Goal: Navigation & Orientation: Go to known website

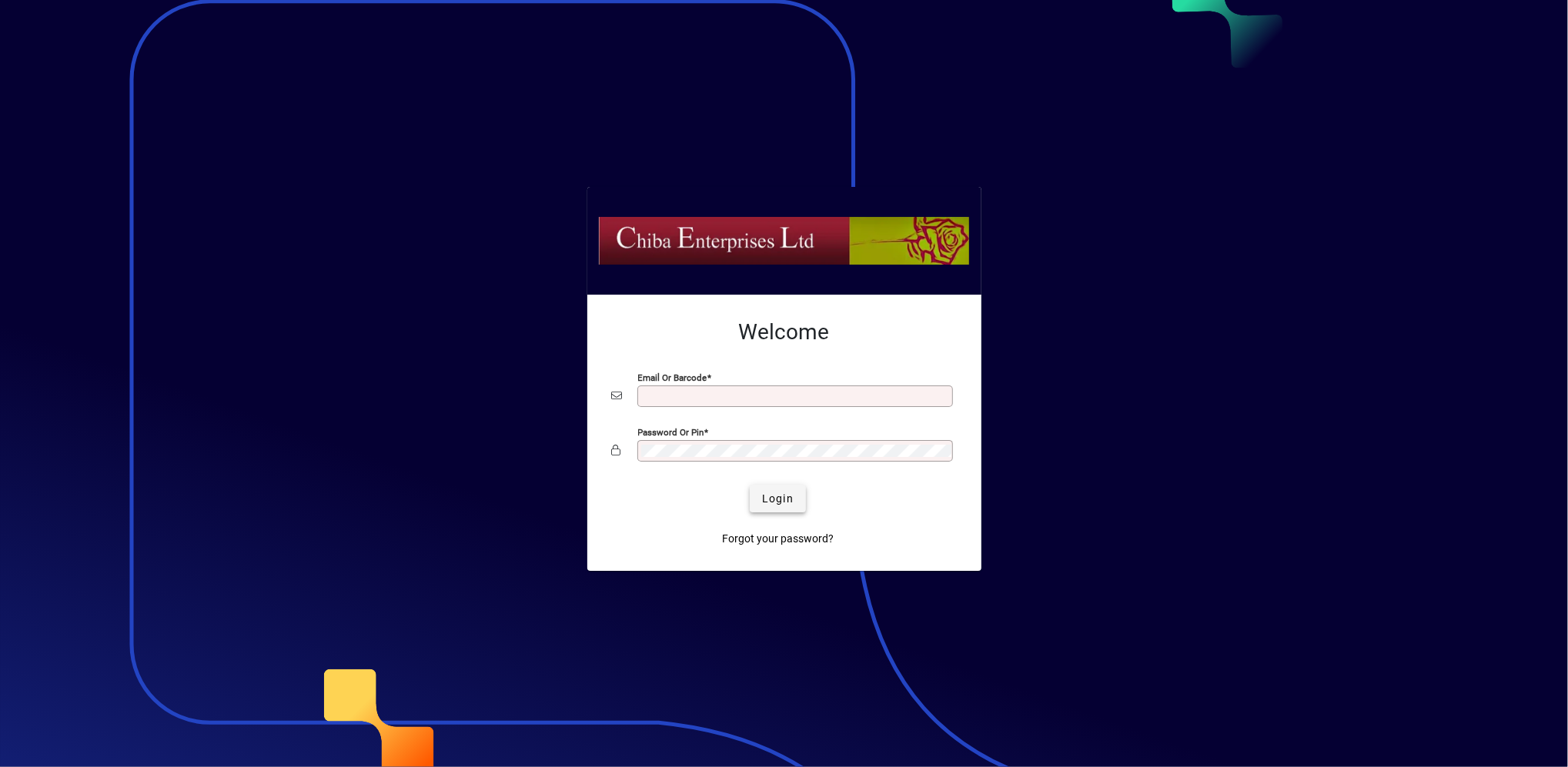
type input "**********"
click at [781, 502] on span "Login" at bounding box center [778, 498] width 32 height 16
